Goal: Task Accomplishment & Management: Use online tool/utility

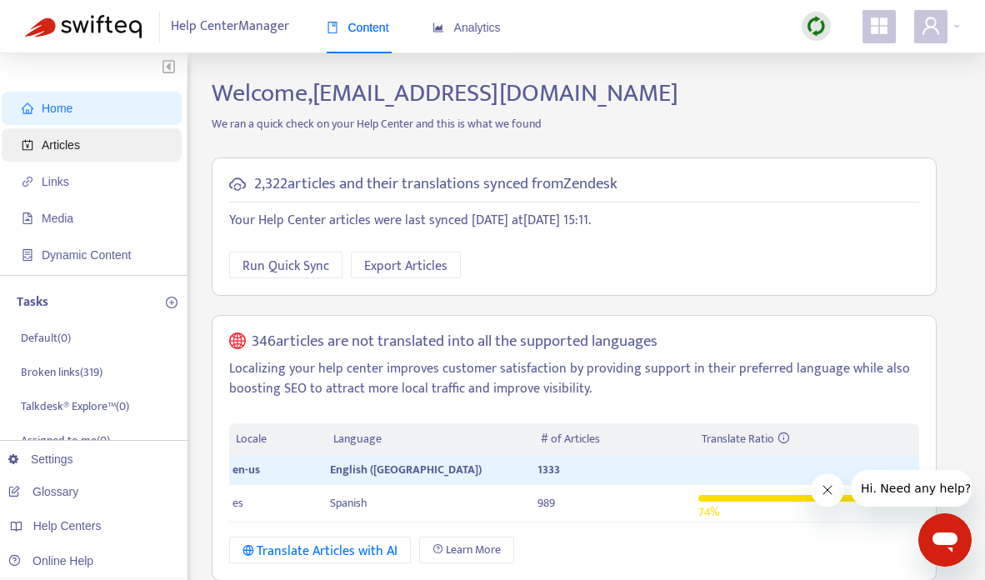
click at [61, 142] on span "Articles" at bounding box center [61, 144] width 38 height 13
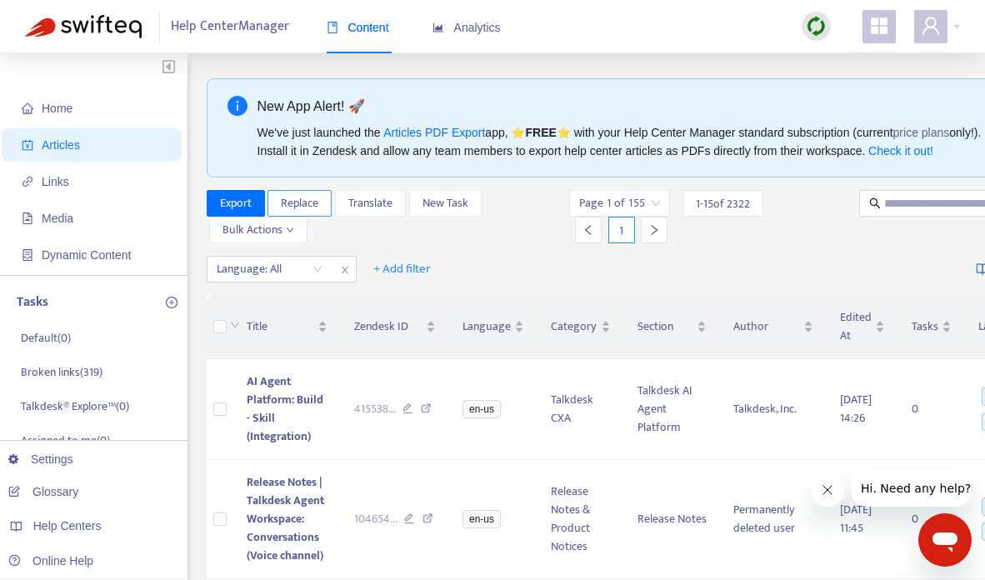
click at [311, 208] on span "Replace" at bounding box center [300, 203] width 38 height 18
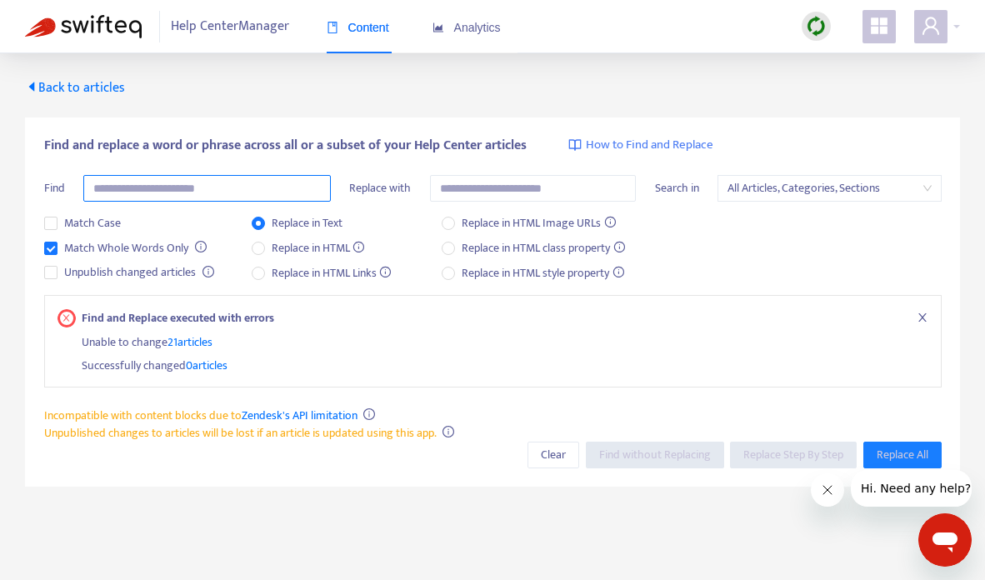
click at [195, 193] on input "text" at bounding box center [207, 188] width 248 height 27
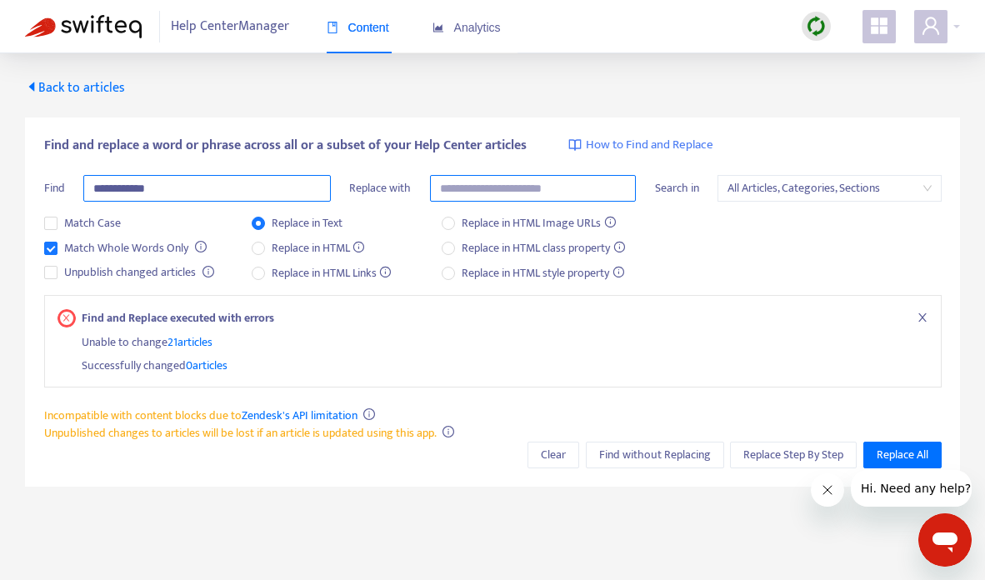
type input "**********"
click at [540, 178] on input "text" at bounding box center [533, 188] width 207 height 27
type input "**********"
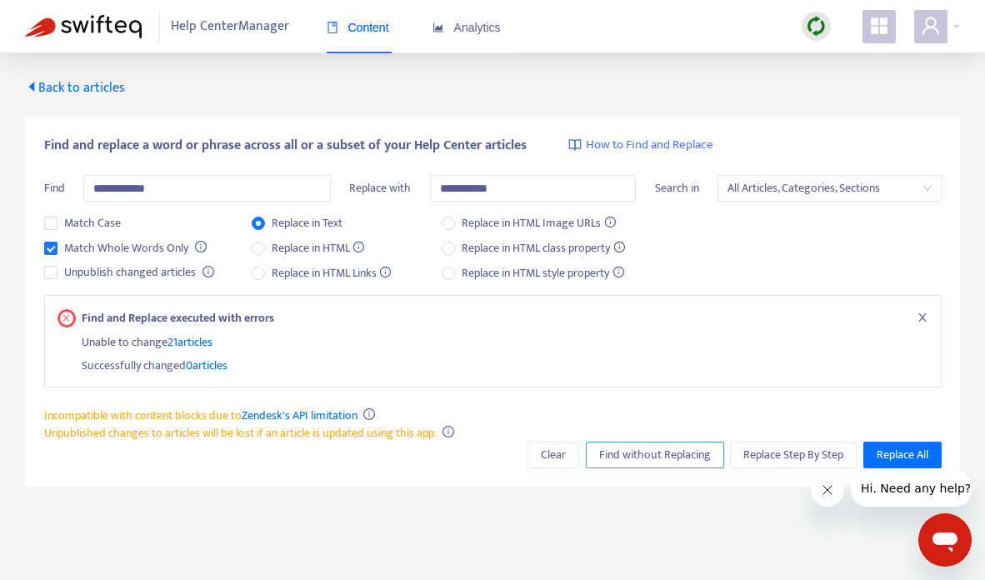
click at [690, 453] on span "Find without Replacing" at bounding box center [655, 455] width 112 height 18
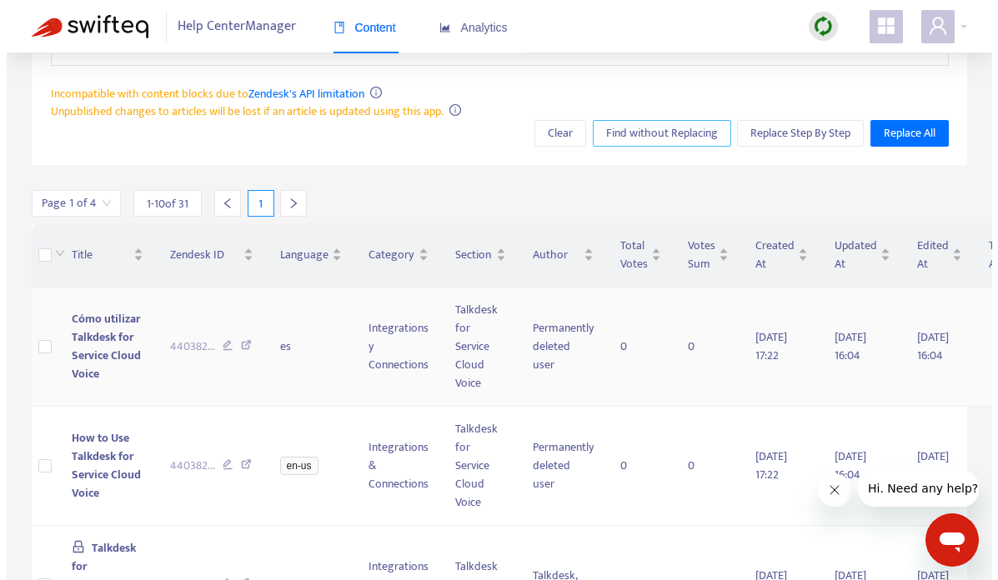
scroll to position [205, 0]
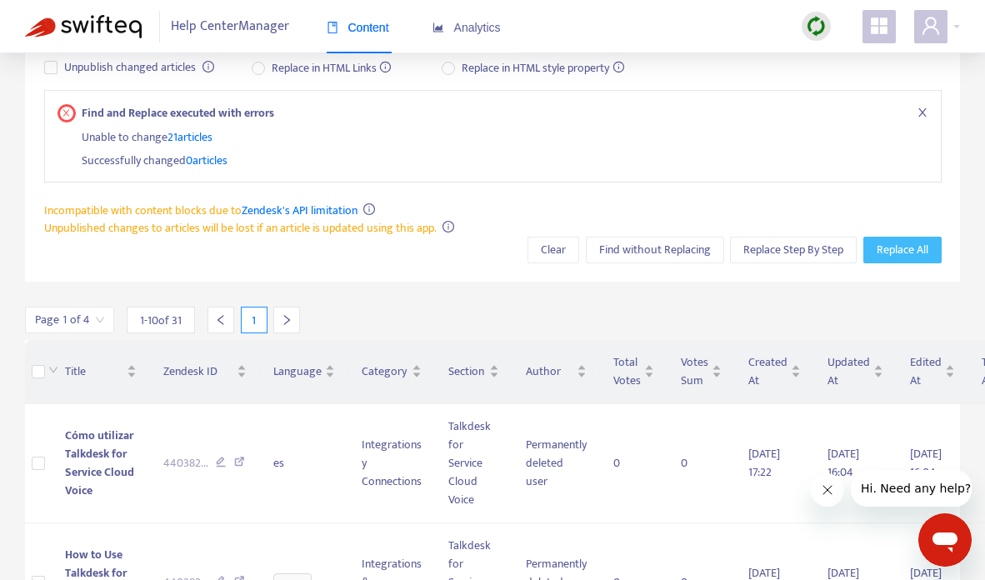
click at [885, 250] on span "Replace All" at bounding box center [903, 250] width 52 height 18
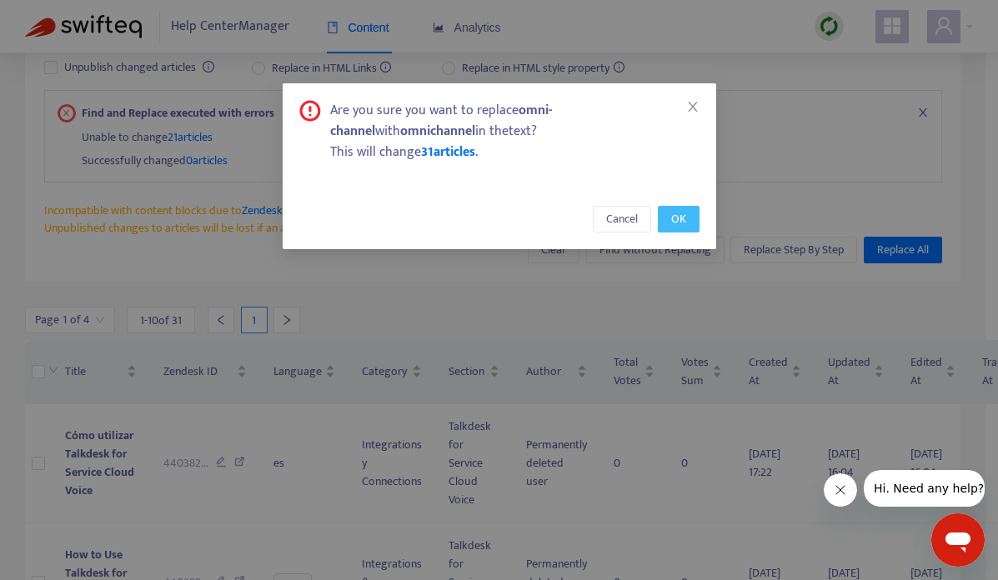
click at [668, 221] on button "OK" at bounding box center [679, 219] width 42 height 27
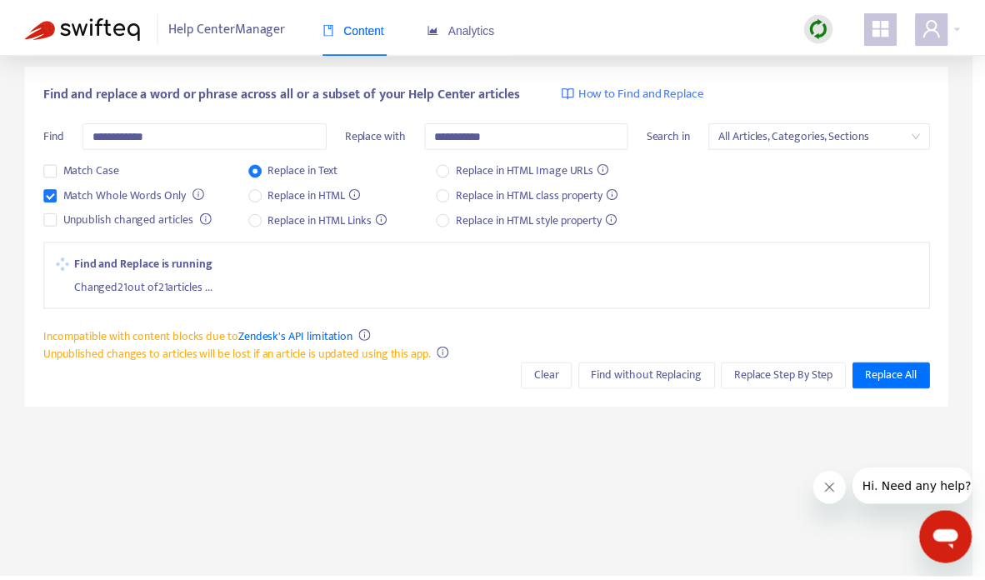
scroll to position [53, 0]
